Goal: Task Accomplishment & Management: Use online tool/utility

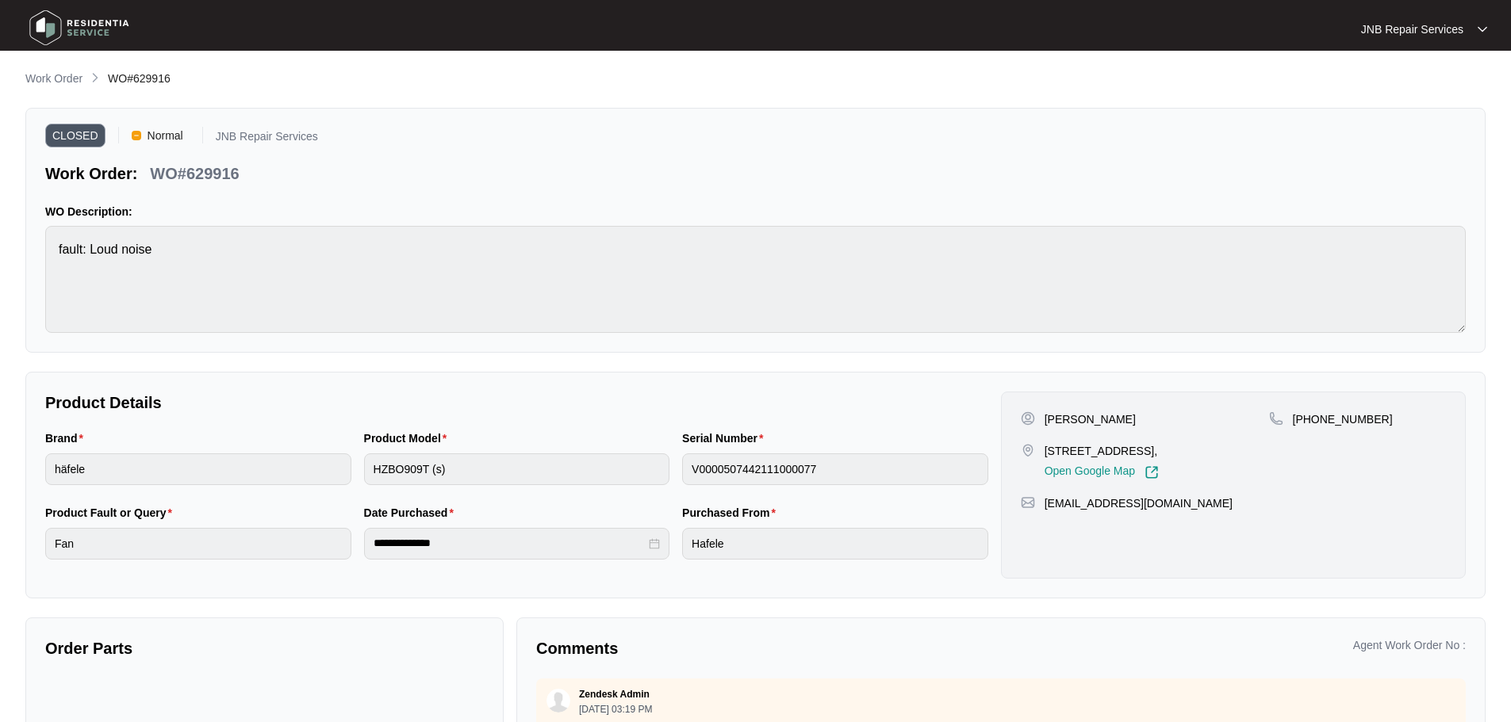
click at [69, 26] on img at bounding box center [79, 28] width 111 height 48
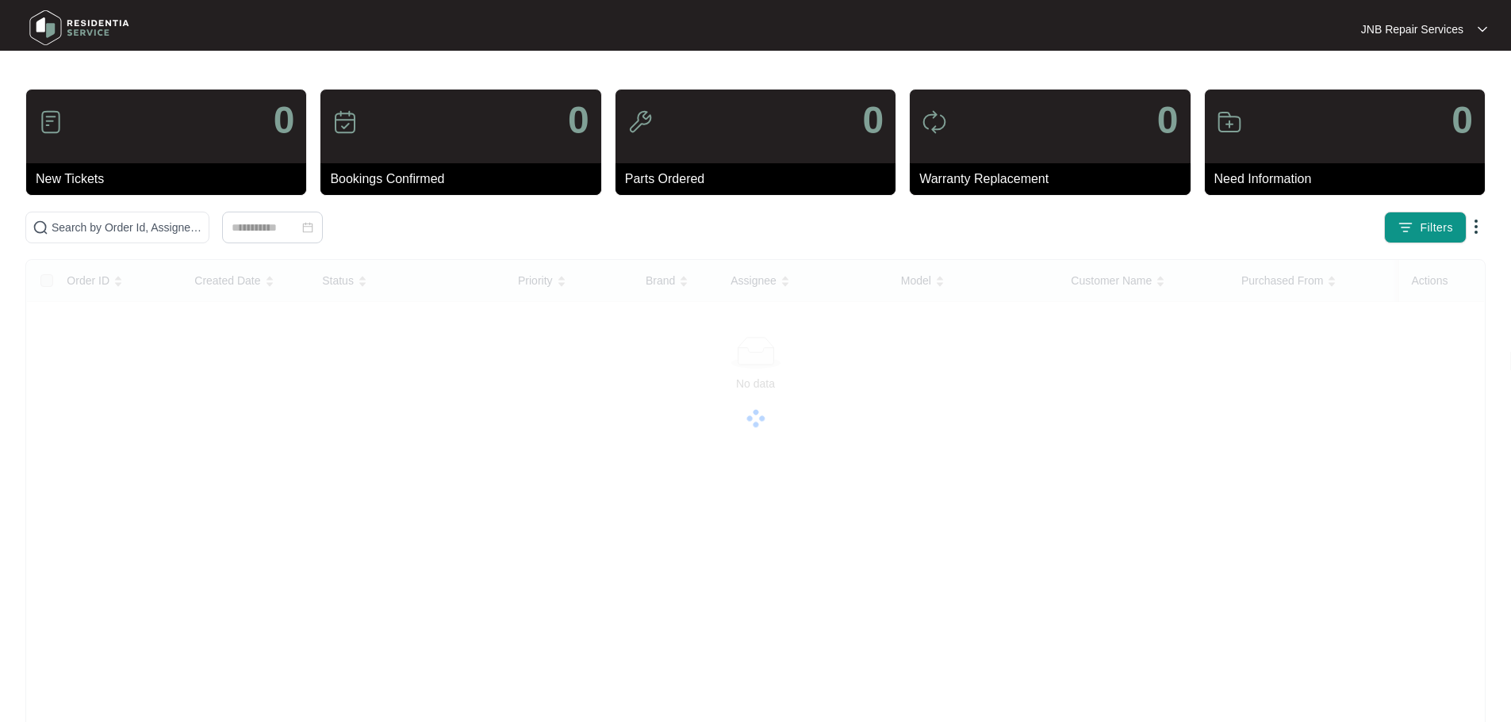
click at [69, 26] on img at bounding box center [79, 28] width 111 height 48
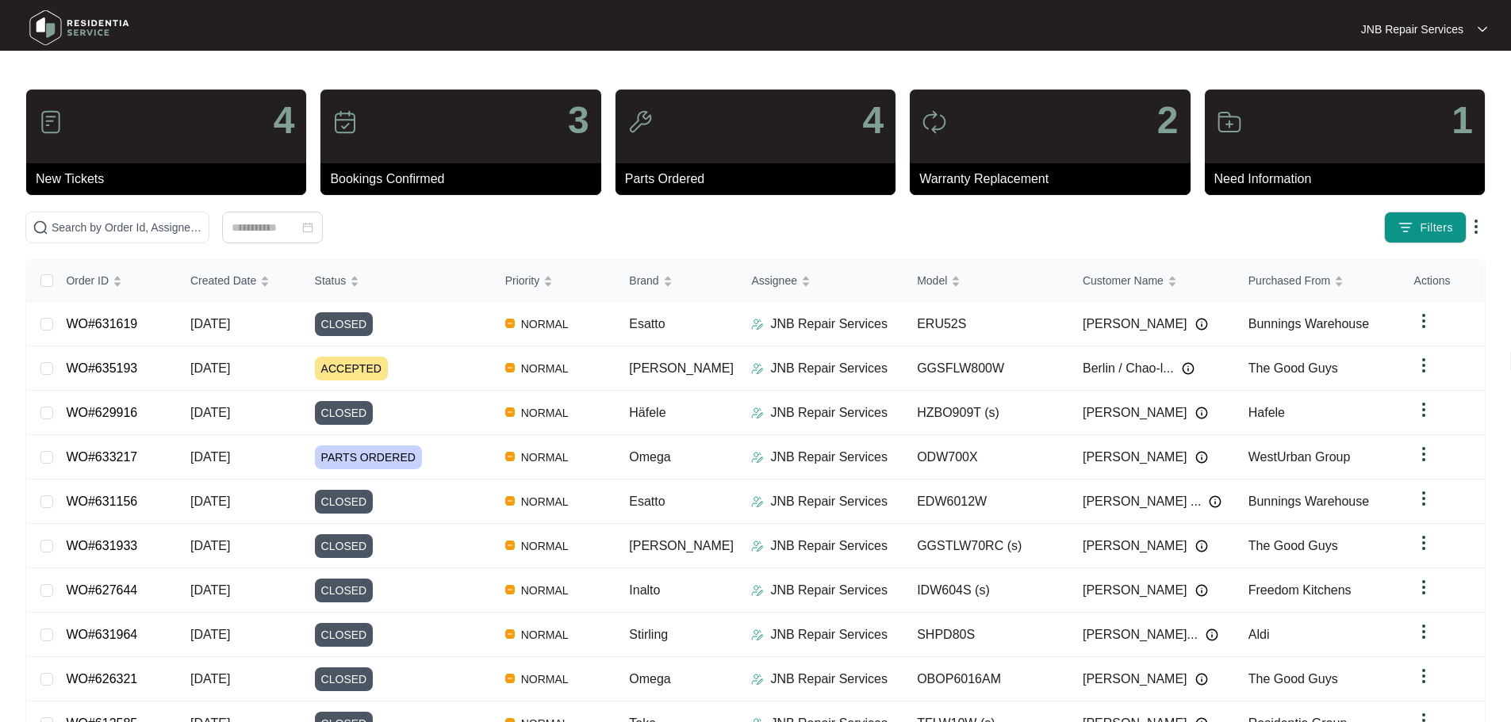
click at [382, 245] on div "4 New Tickets 3 Bookings Confirmed 4 Parts Ordered 2 Warranty Replacement 1 Nee…" at bounding box center [755, 443] width 1460 height 709
click at [202, 230] on input "text" at bounding box center [127, 227] width 151 height 17
paste input "[DATE] [PERSON_NAME] Checked to replace fan motor of oven, found while lock rot…"
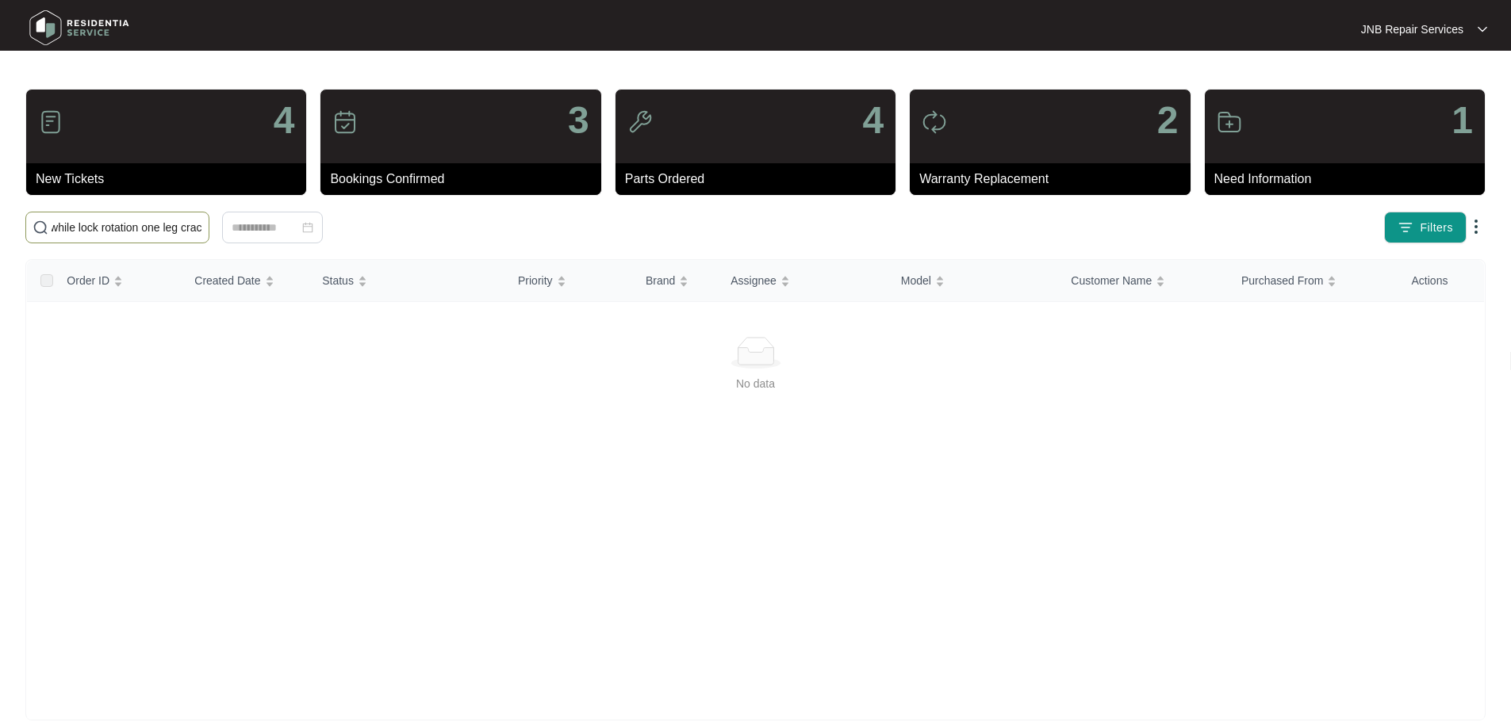
type input "[DATE] [PERSON_NAME] Checked to replace fan motor of oven, found while lock rot…"
click at [52, 21] on img at bounding box center [79, 28] width 111 height 48
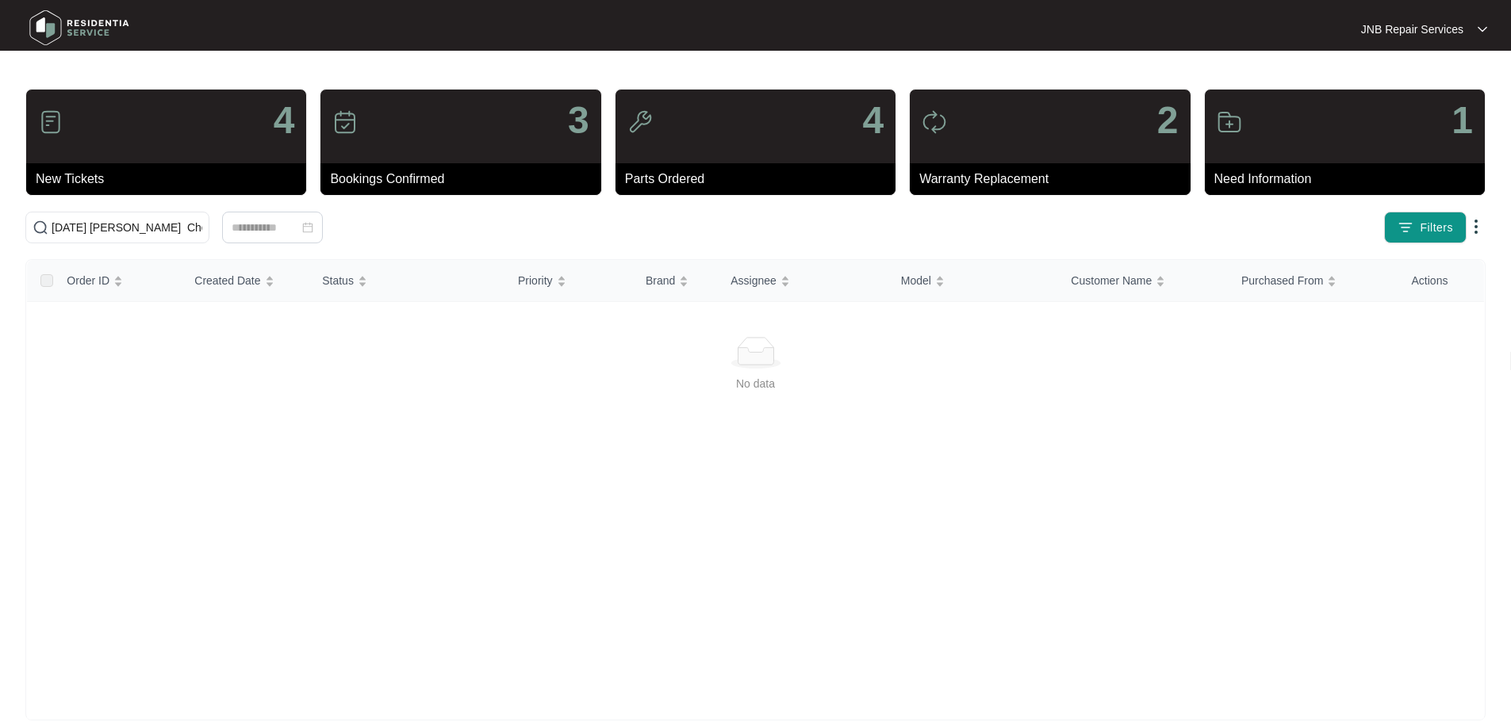
click at [55, 32] on img at bounding box center [79, 28] width 111 height 48
click at [202, 221] on input "[DATE] [PERSON_NAME] Checked to replace fan motor of oven, found while lock rot…" at bounding box center [127, 227] width 151 height 17
